Goal: Information Seeking & Learning: Compare options

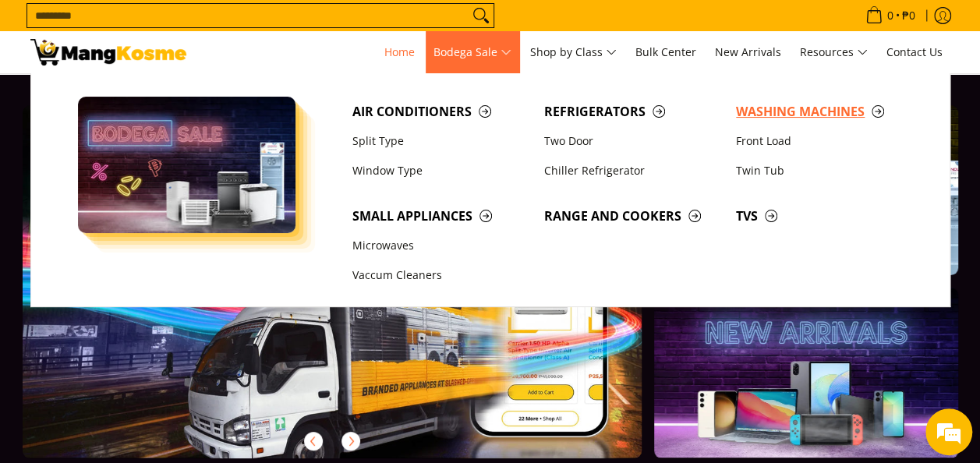
click at [772, 110] on span "Washing Machines" at bounding box center [824, 111] width 176 height 19
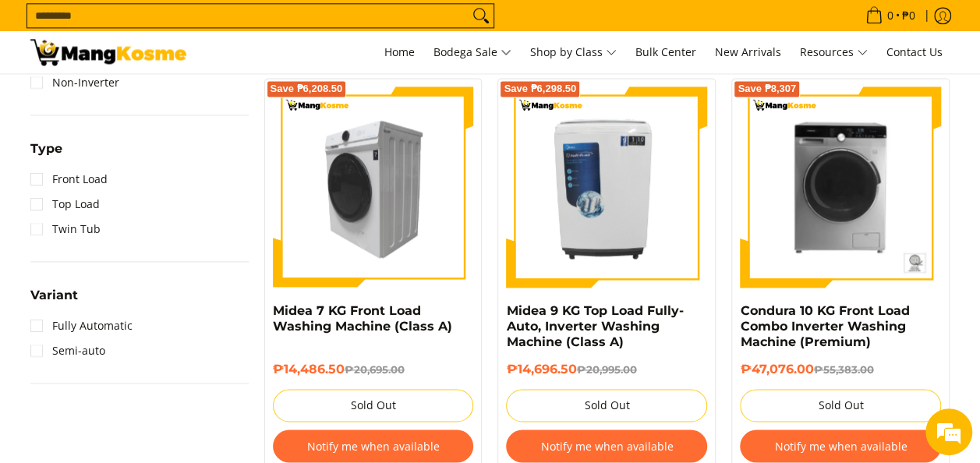
click at [387, 229] on img at bounding box center [373, 187] width 201 height 201
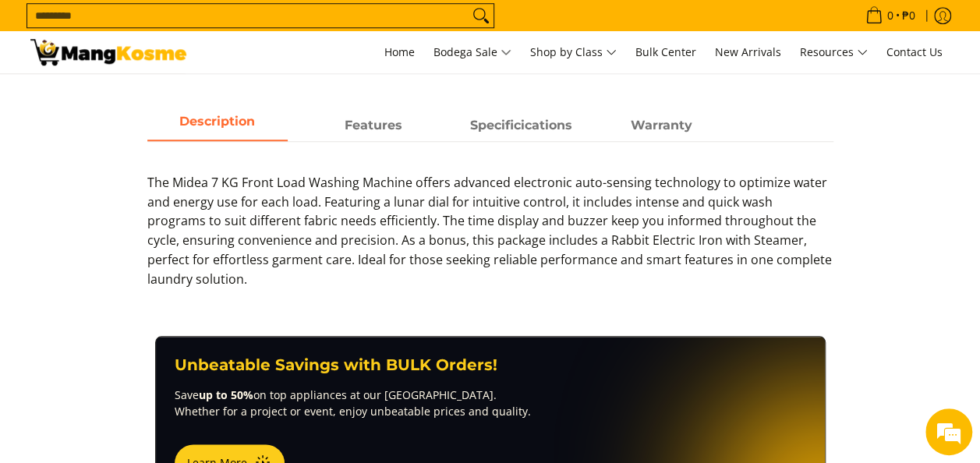
scroll to position [699, 0]
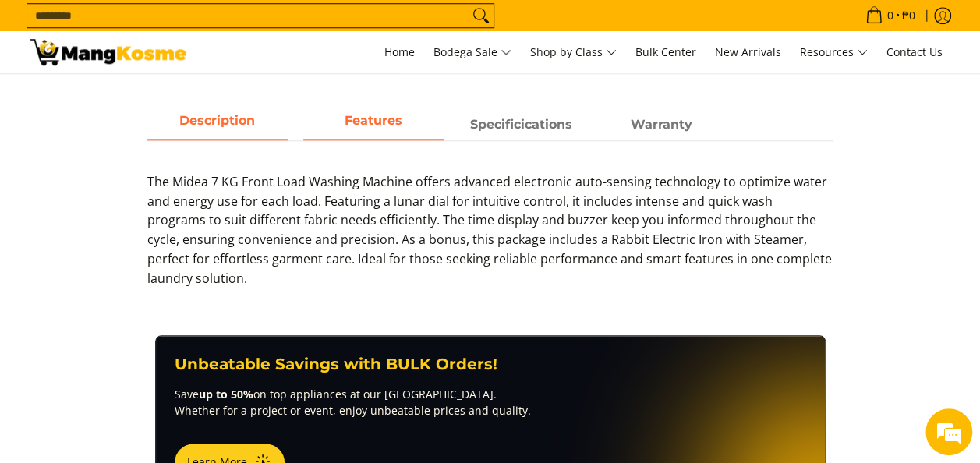
click at [376, 133] on span "Features" at bounding box center [373, 125] width 140 height 28
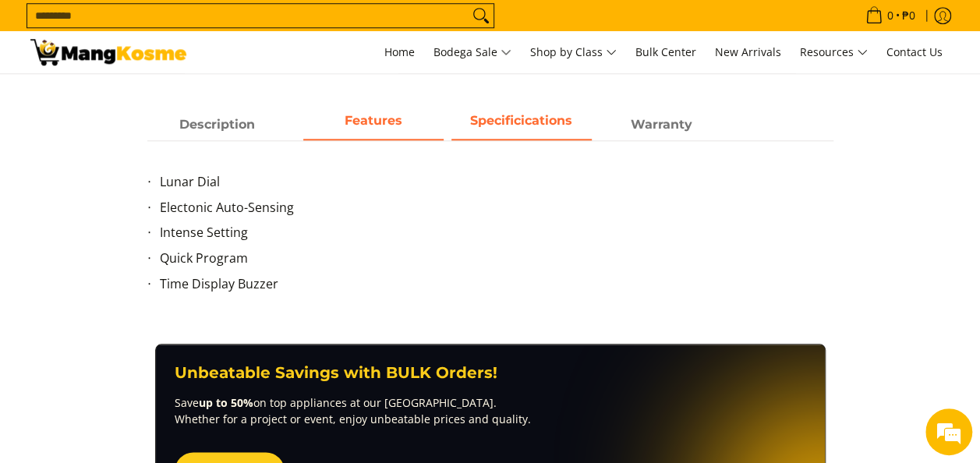
click at [522, 119] on strong "Specificications" at bounding box center [521, 120] width 102 height 15
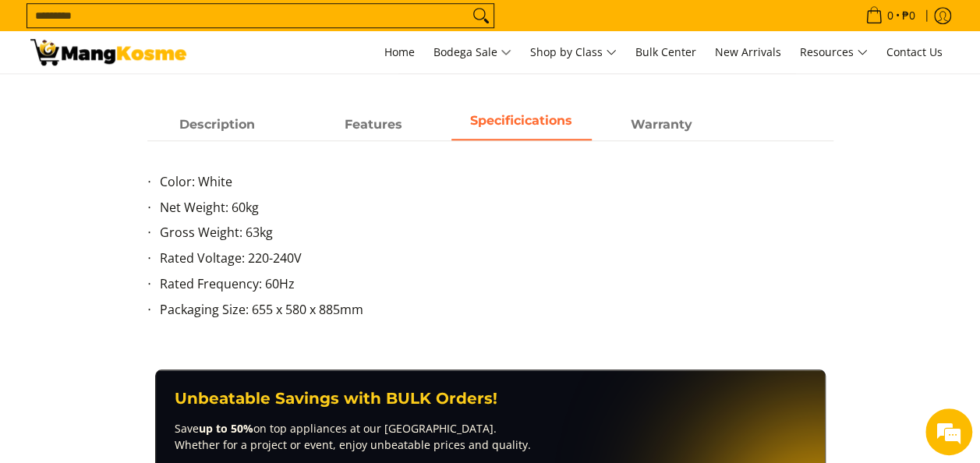
scroll to position [0, 0]
click at [220, 133] on span "Description" at bounding box center [217, 125] width 140 height 28
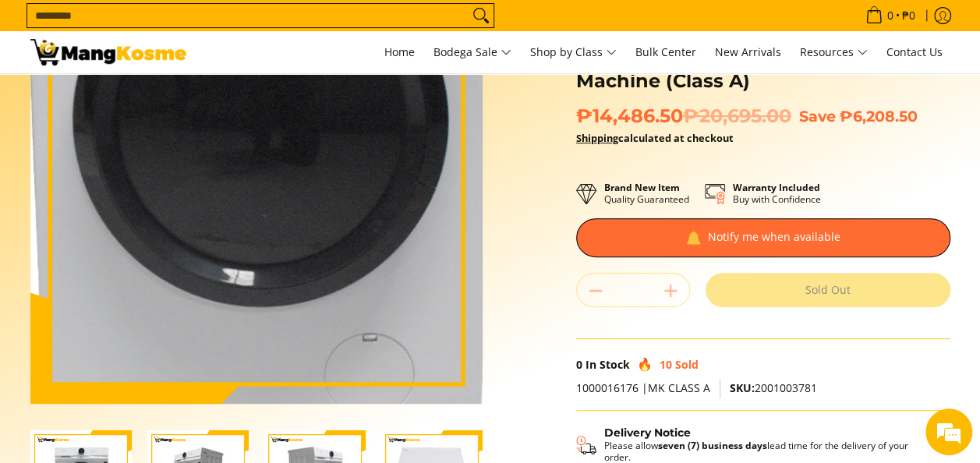
scroll to position [152, 0]
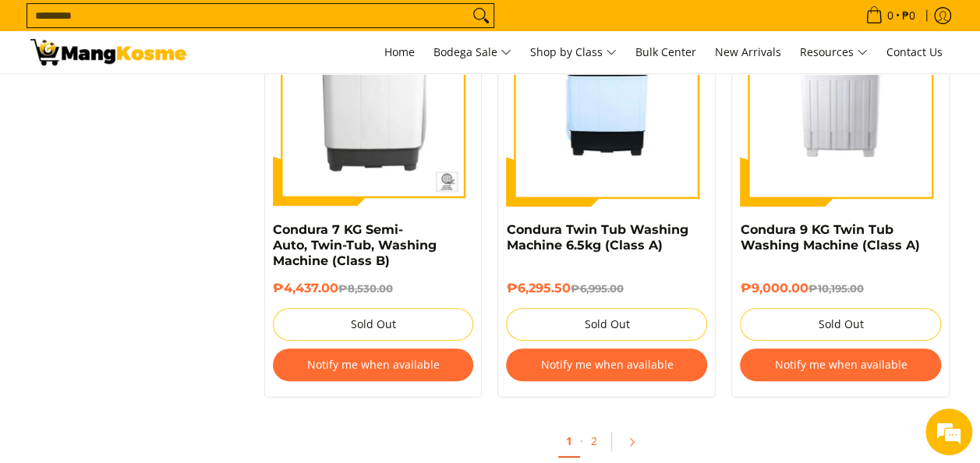
scroll to position [3202, 0]
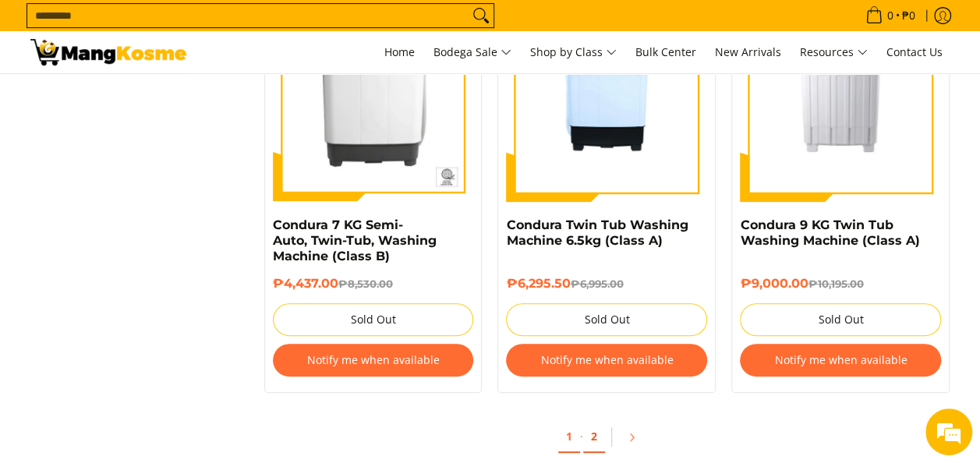
click at [593, 443] on link "2" at bounding box center [594, 437] width 22 height 32
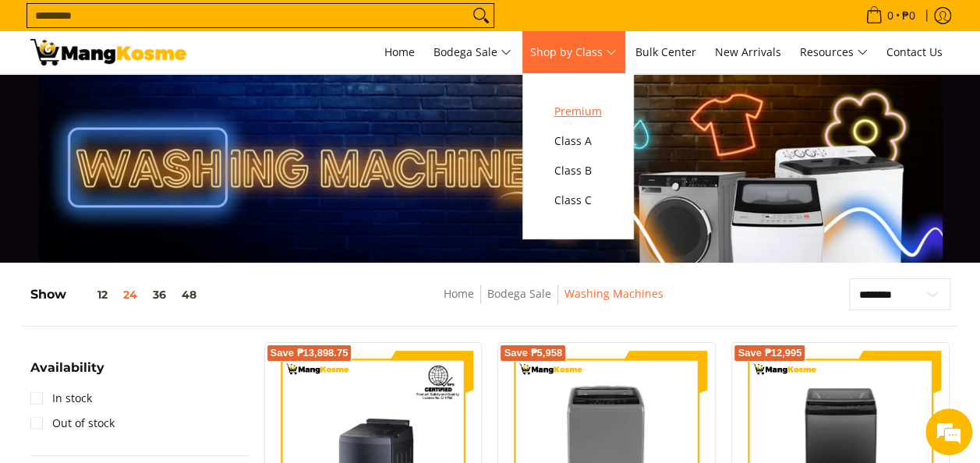
click at [594, 111] on span "Premium" at bounding box center [578, 111] width 48 height 19
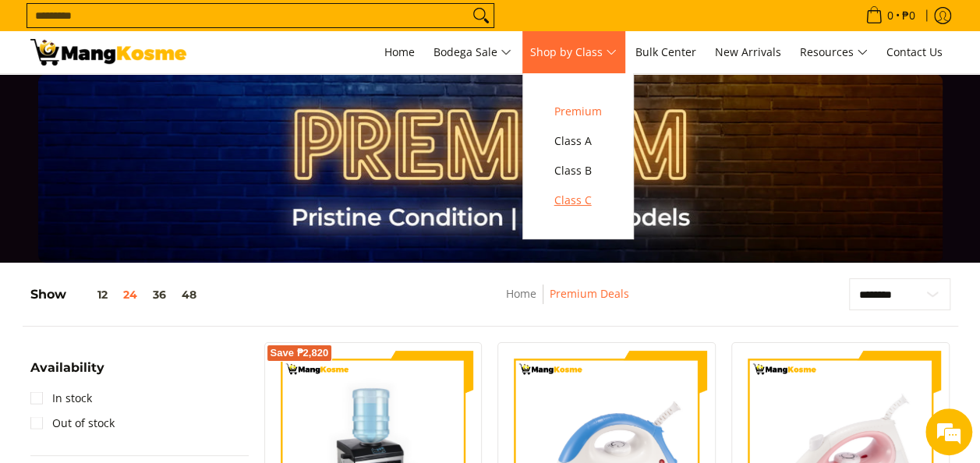
click at [588, 198] on span "Class C" at bounding box center [578, 200] width 48 height 19
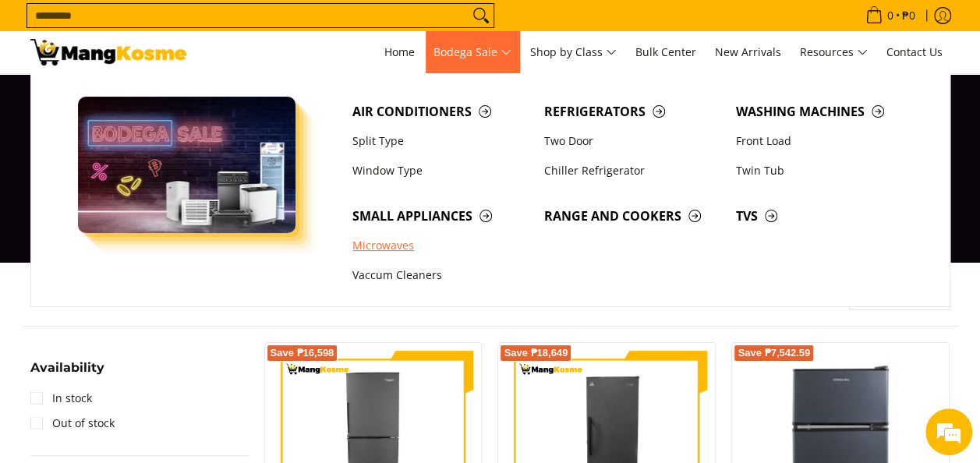
click at [402, 241] on link "Microwaves" at bounding box center [441, 246] width 192 height 30
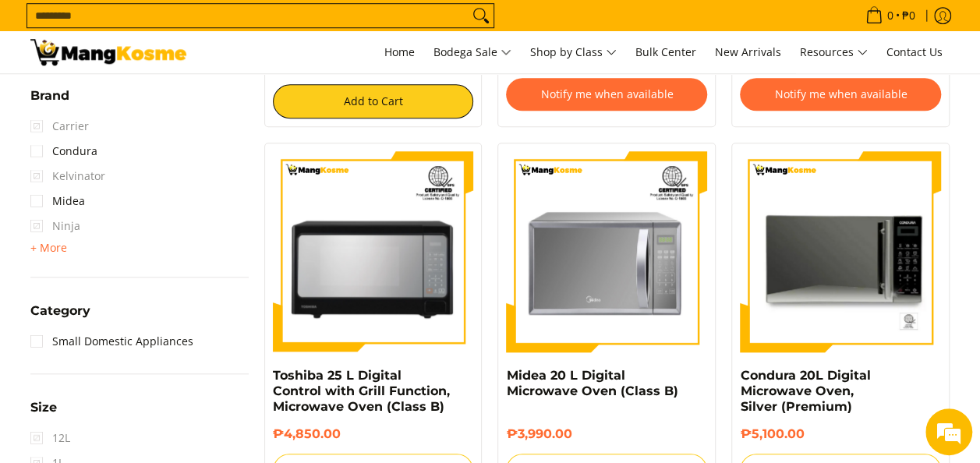
scroll to position [617, 0]
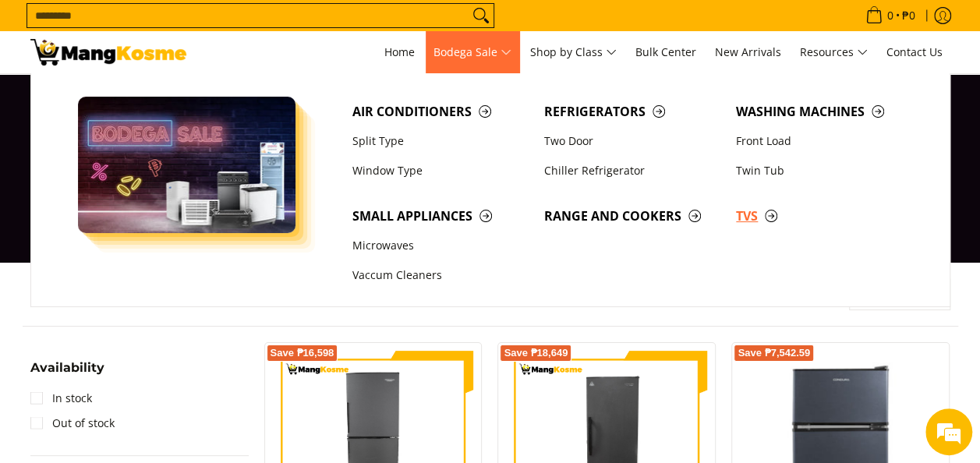
click at [769, 218] on span "TVs" at bounding box center [824, 216] width 176 height 19
